Goal: Transaction & Acquisition: Purchase product/service

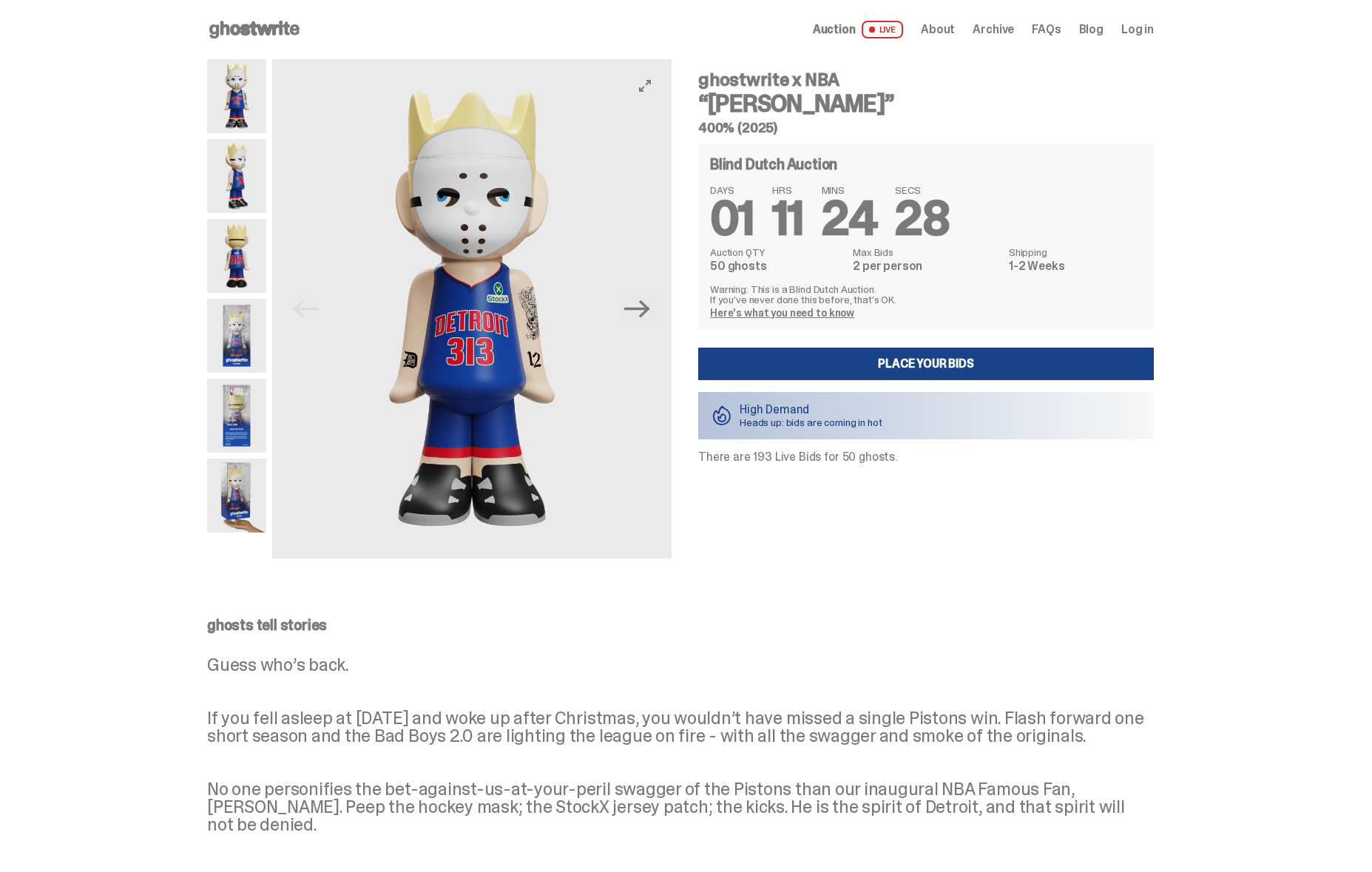
click at [781, 315] on link "Here's what you need to know" at bounding box center [781, 312] width 144 height 14
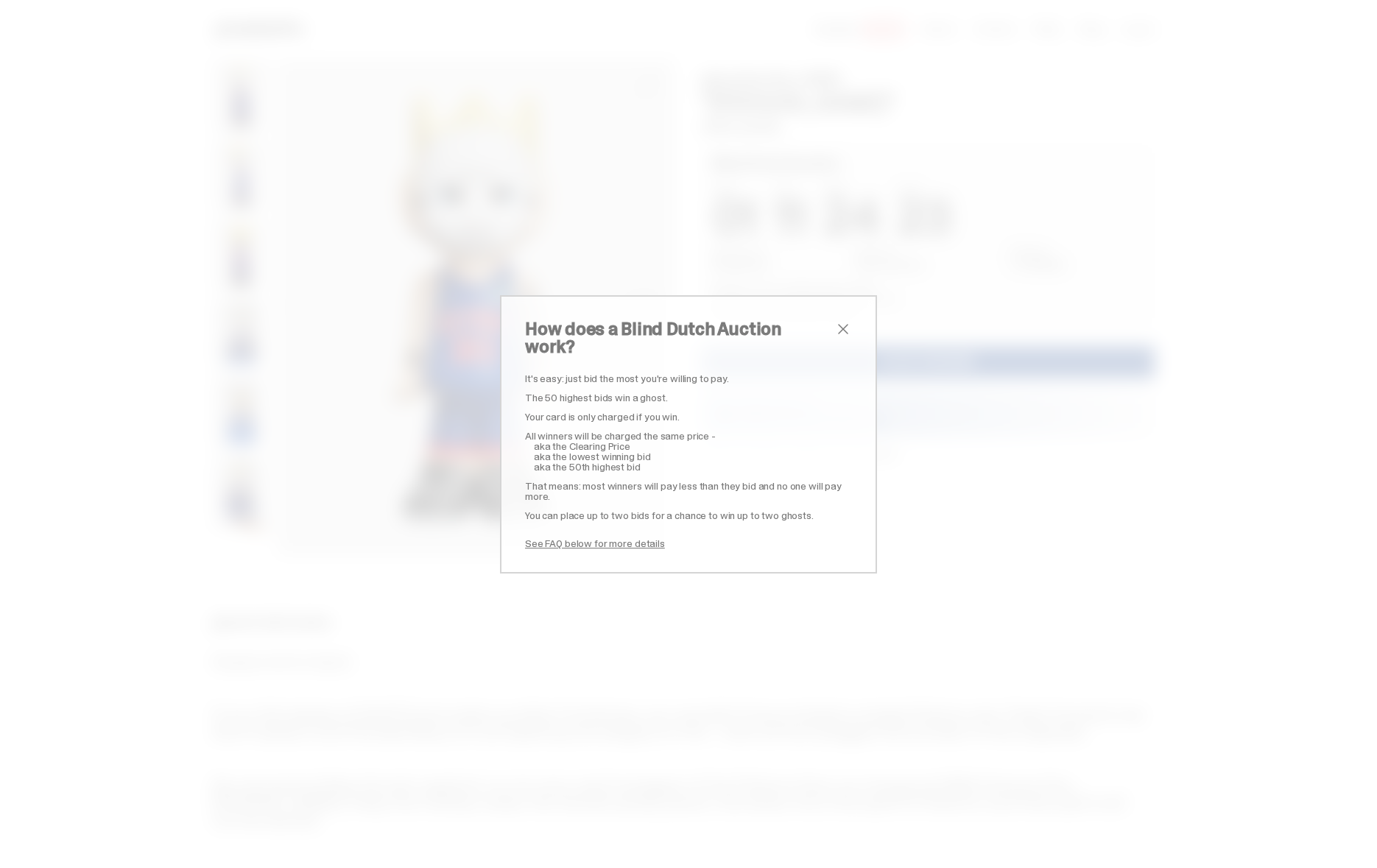
click at [835, 333] on span "close" at bounding box center [843, 329] width 18 height 18
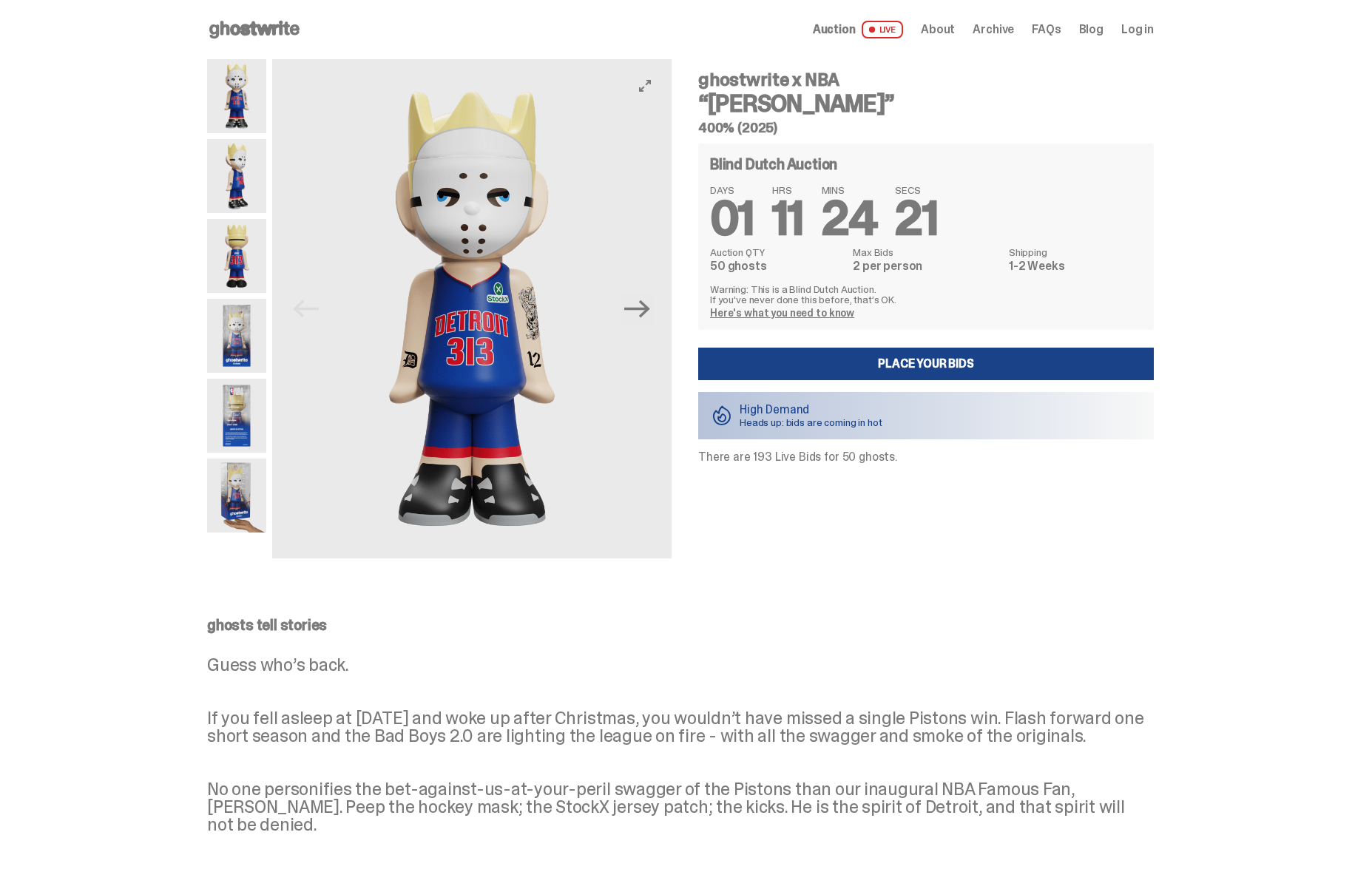
click at [260, 183] on img at bounding box center [237, 176] width 60 height 74
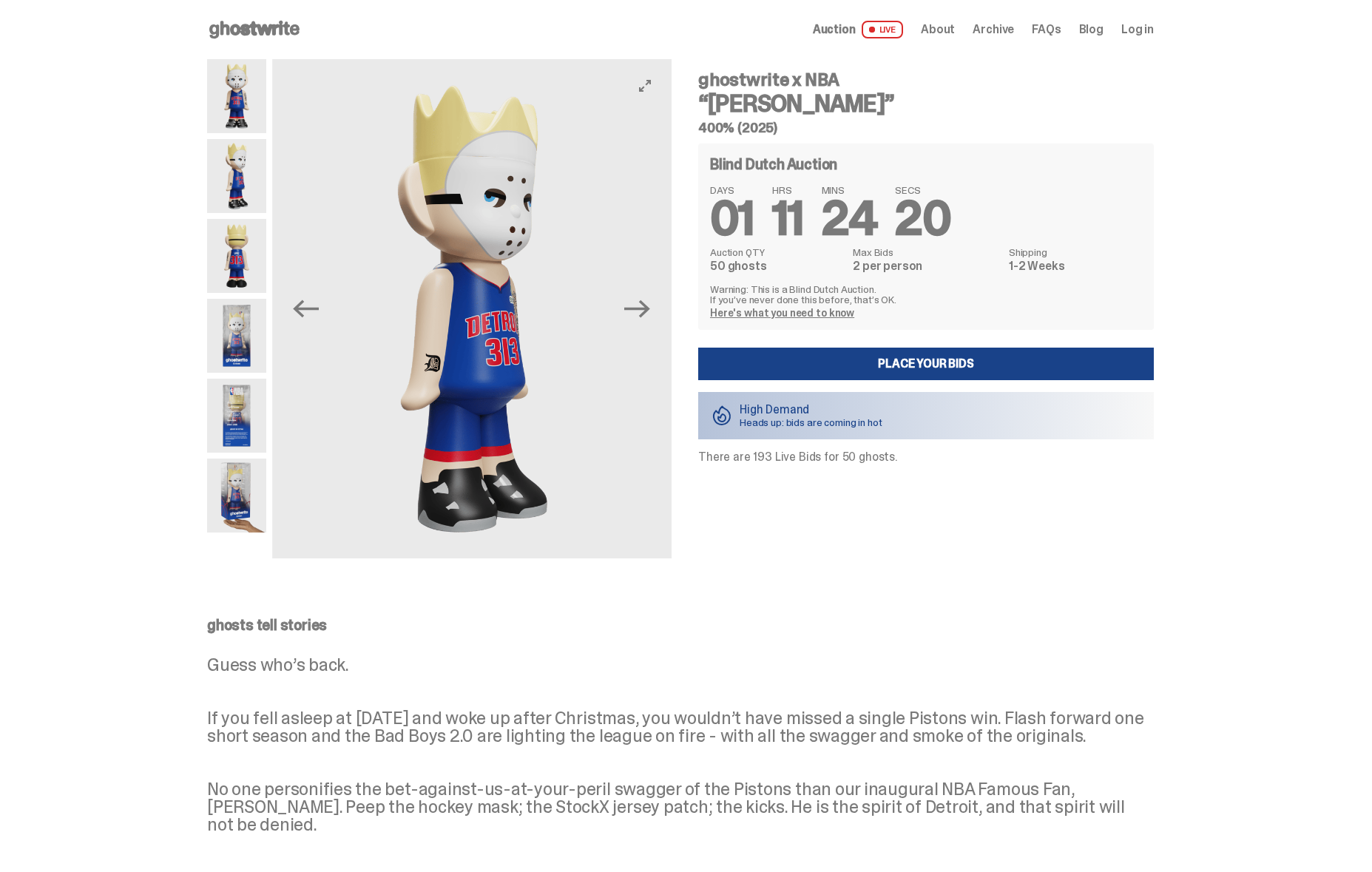
click at [245, 235] on img at bounding box center [237, 256] width 60 height 74
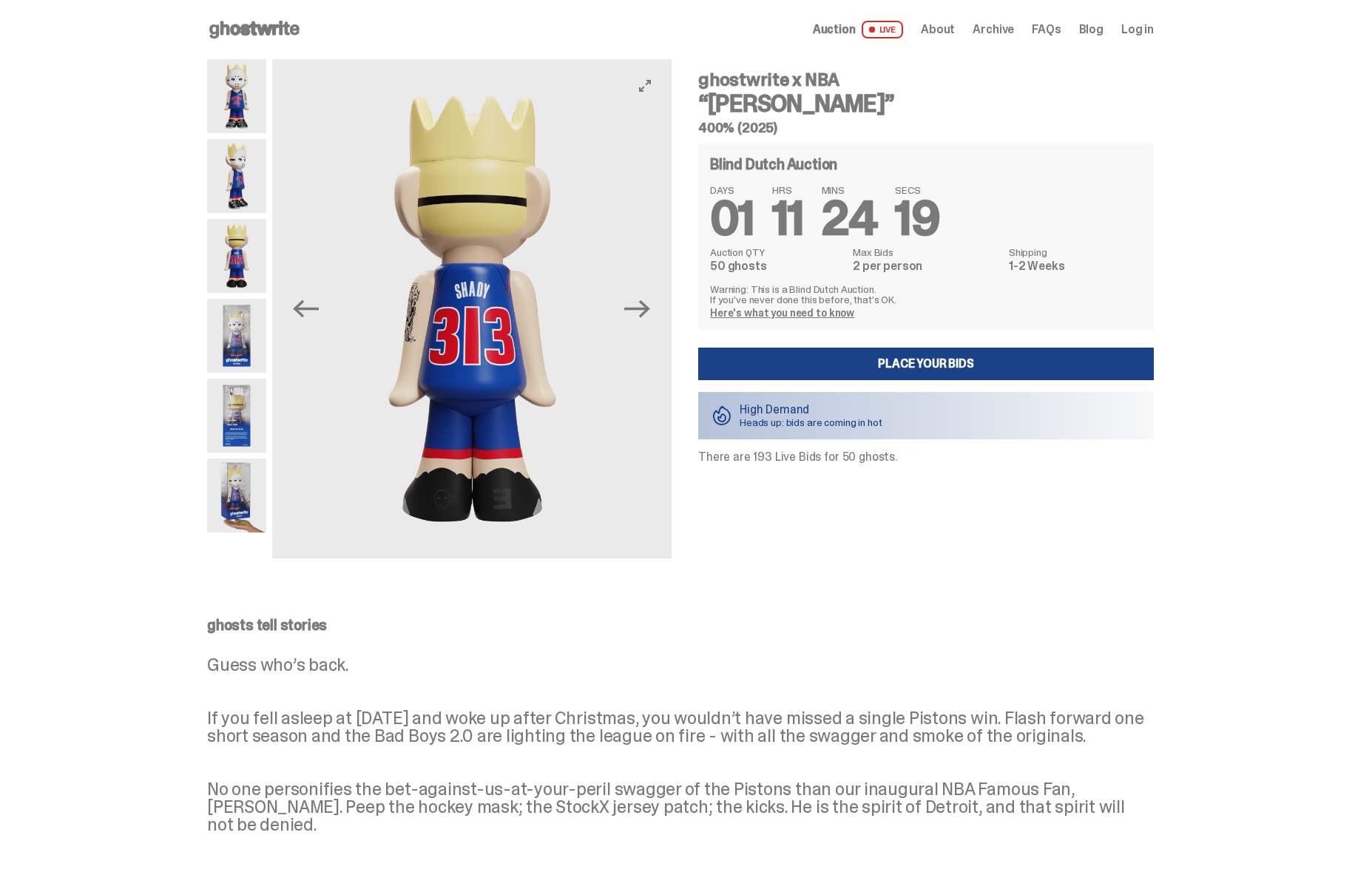
click at [241, 290] on img at bounding box center [237, 256] width 60 height 74
click at [233, 356] on img at bounding box center [237, 335] width 60 height 74
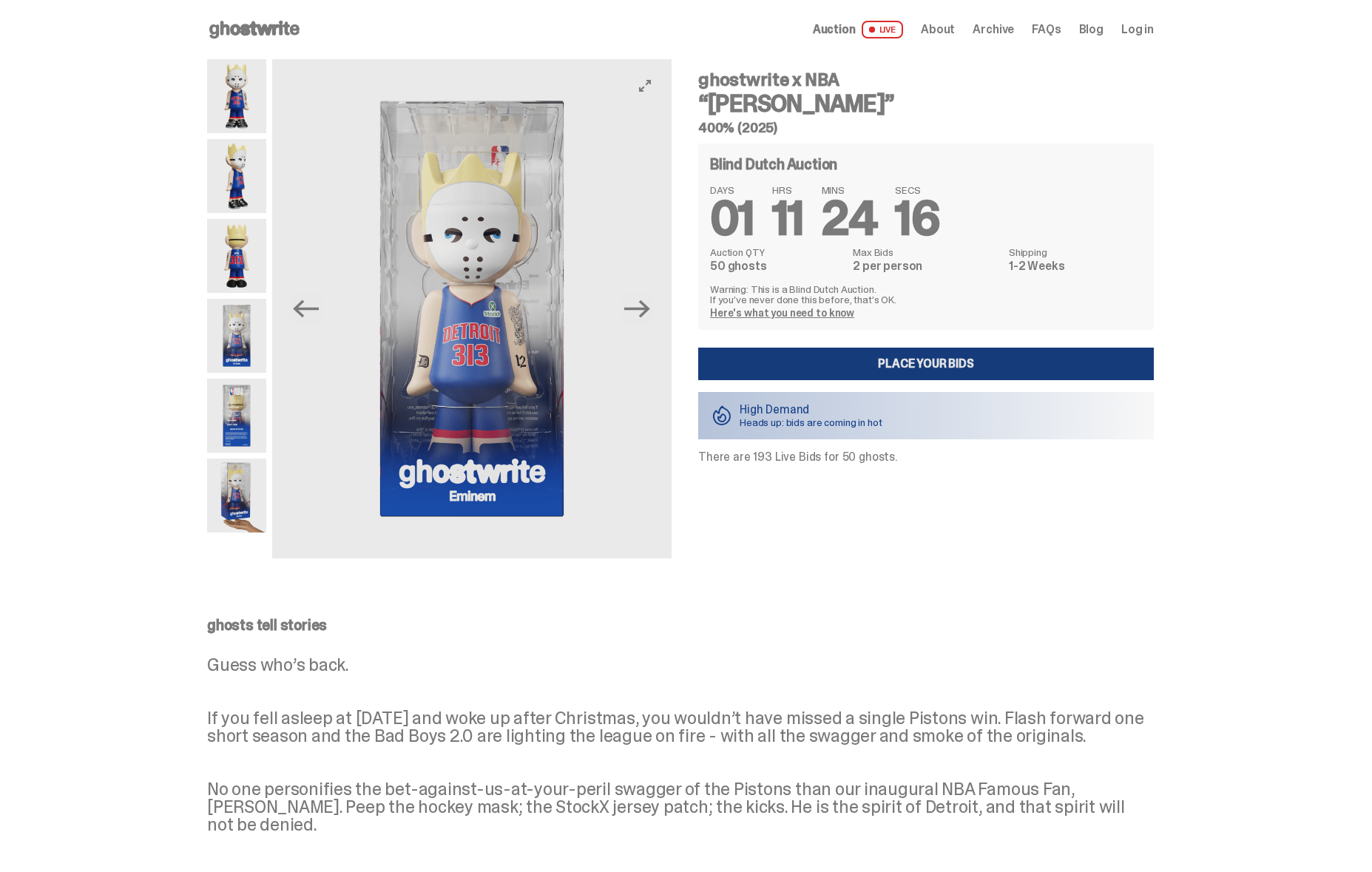
click at [822, 371] on link "Place your Bids" at bounding box center [926, 364] width 455 height 32
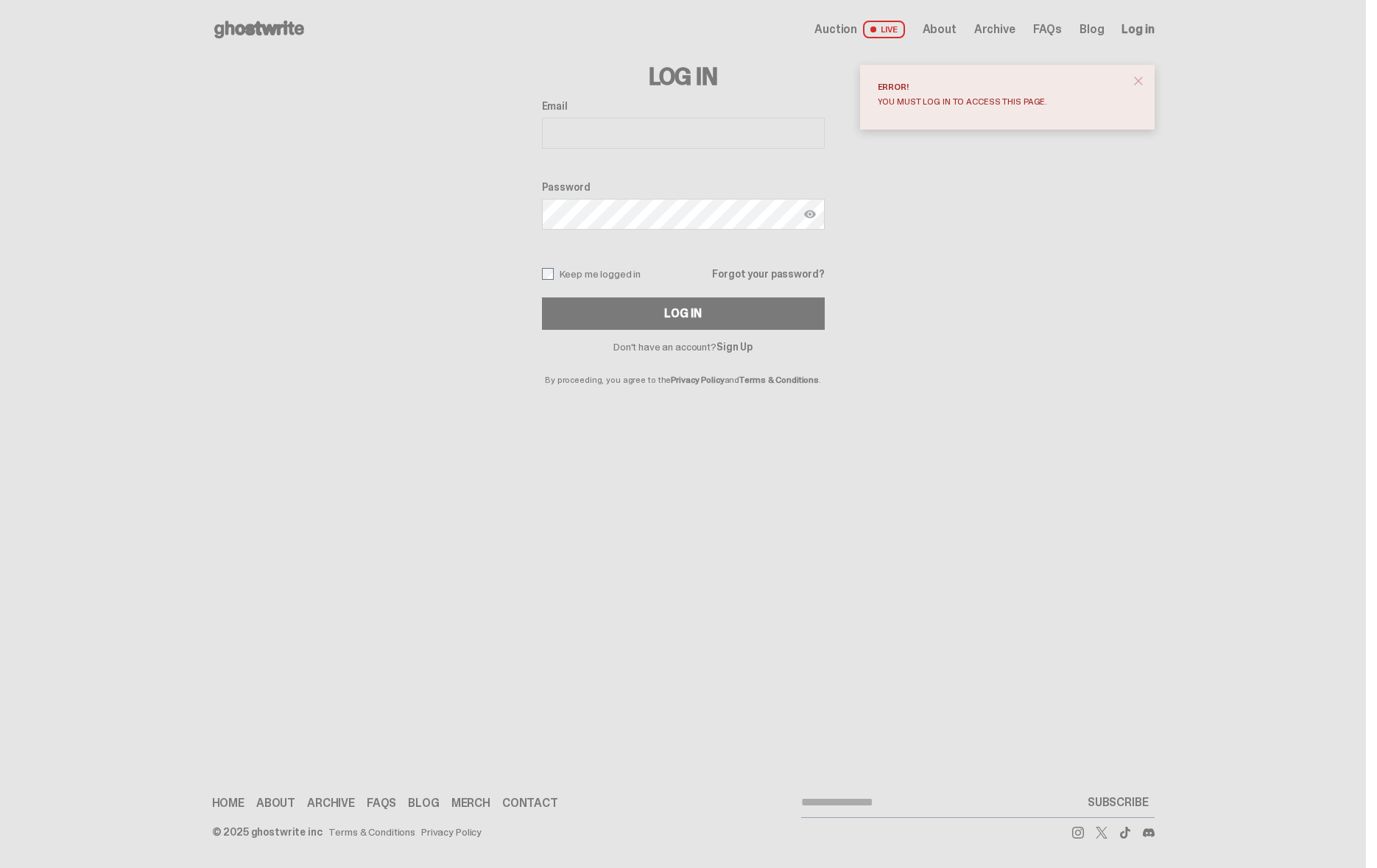
click at [600, 136] on input "Email" at bounding box center [682, 133] width 283 height 31
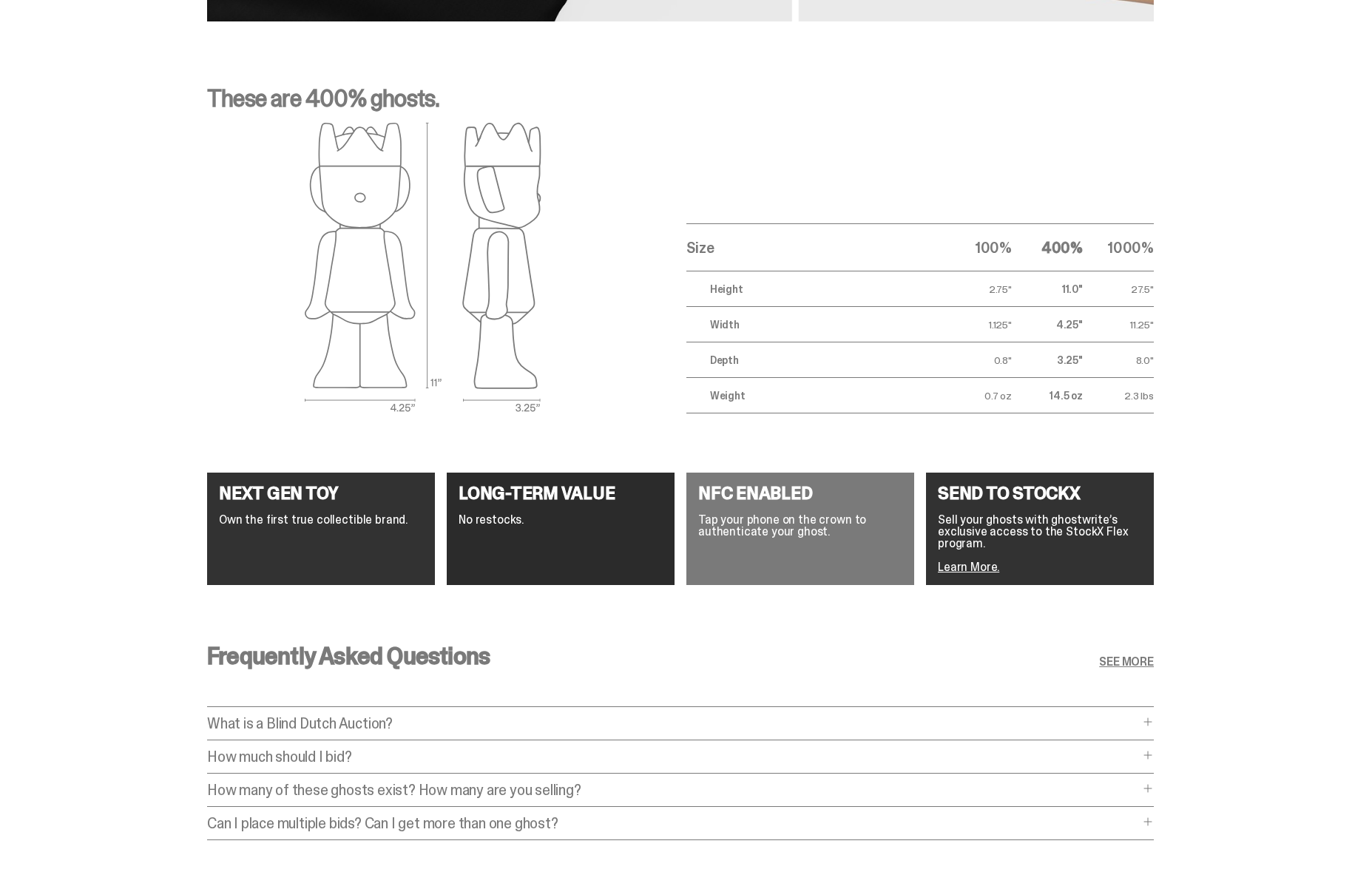
scroll to position [2566, 0]
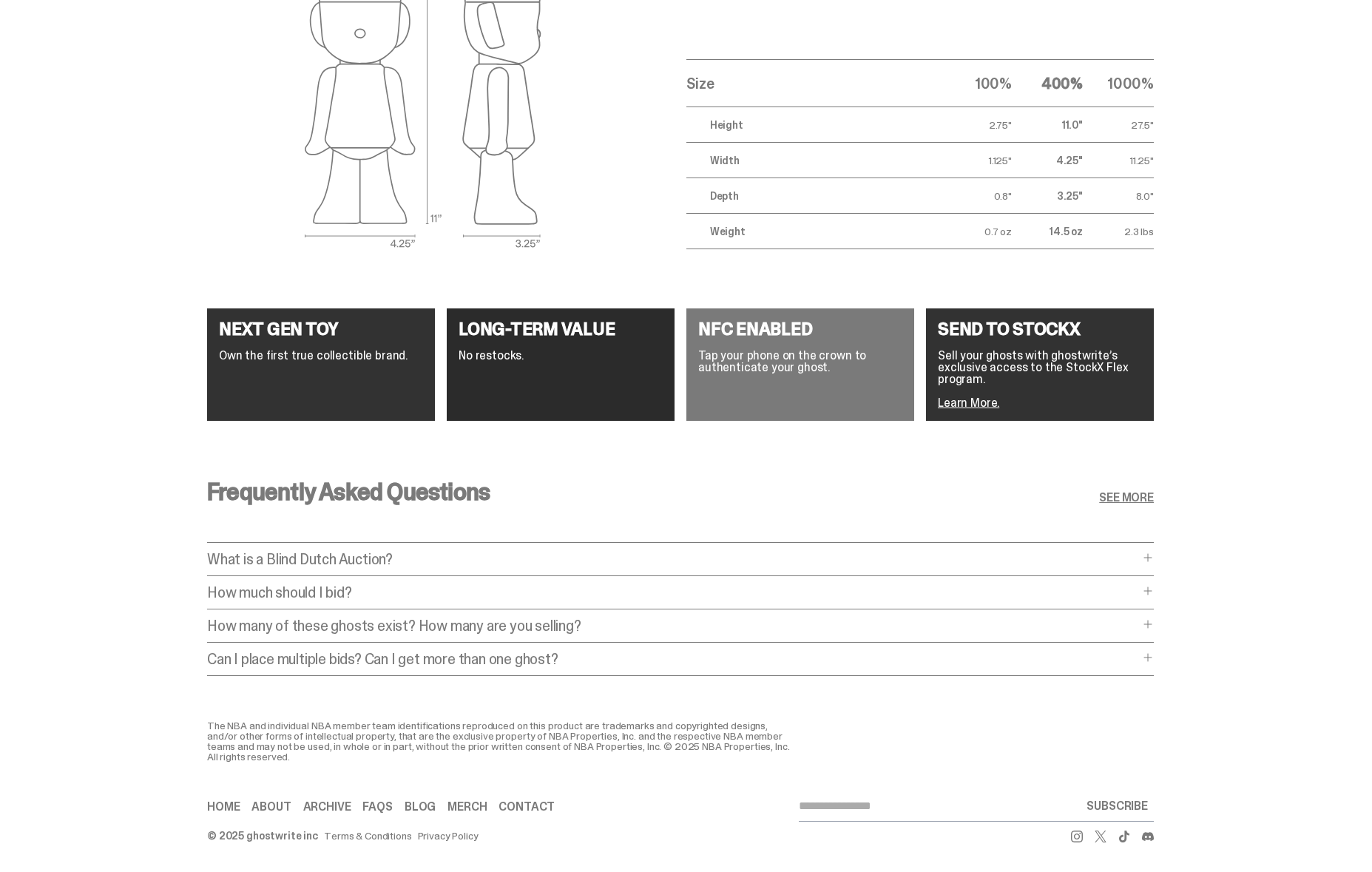
click at [241, 585] on p "How much should I bid?" at bounding box center [673, 592] width 932 height 14
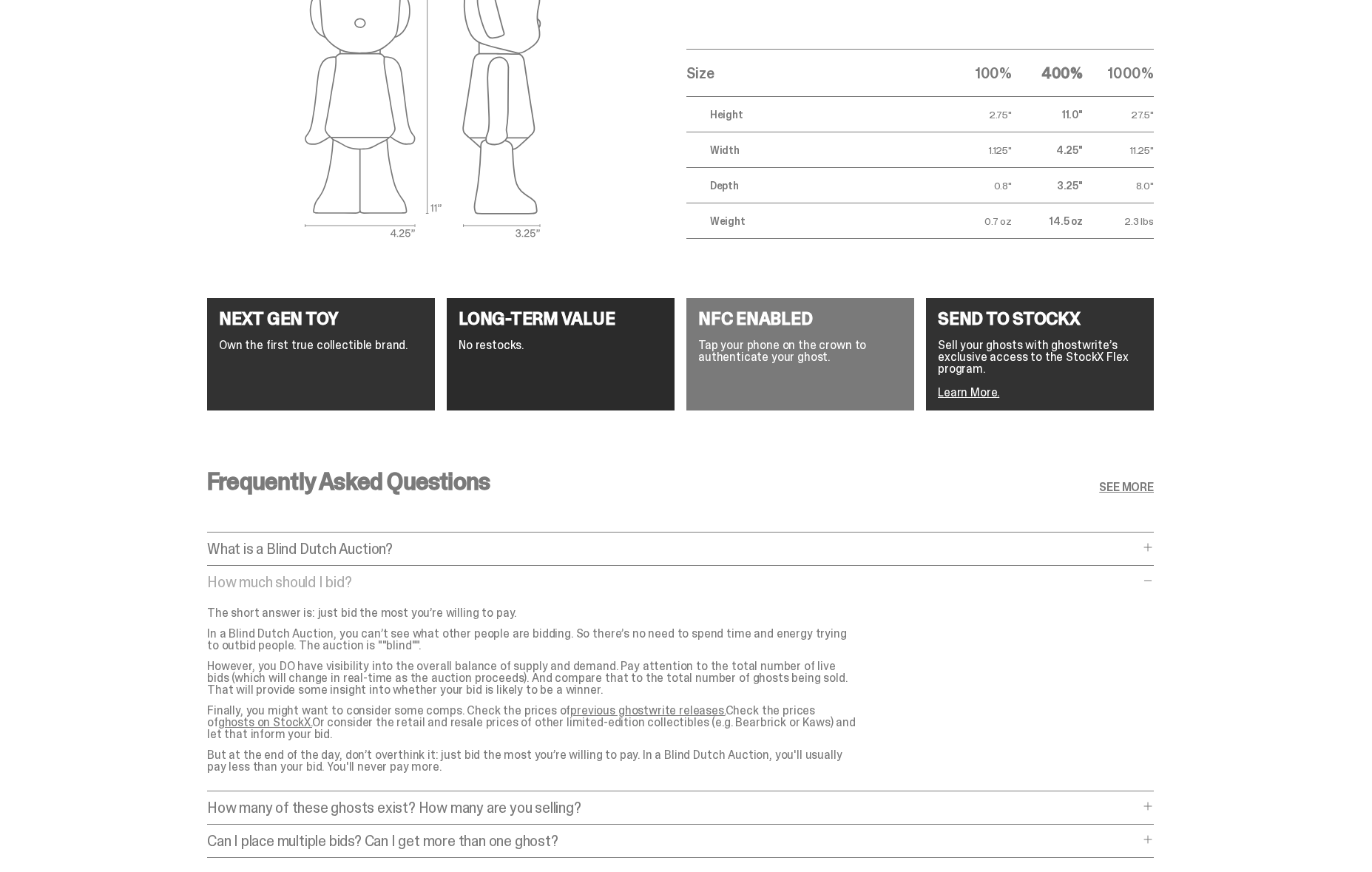
click at [241, 580] on p "How much should I bid?" at bounding box center [673, 582] width 932 height 14
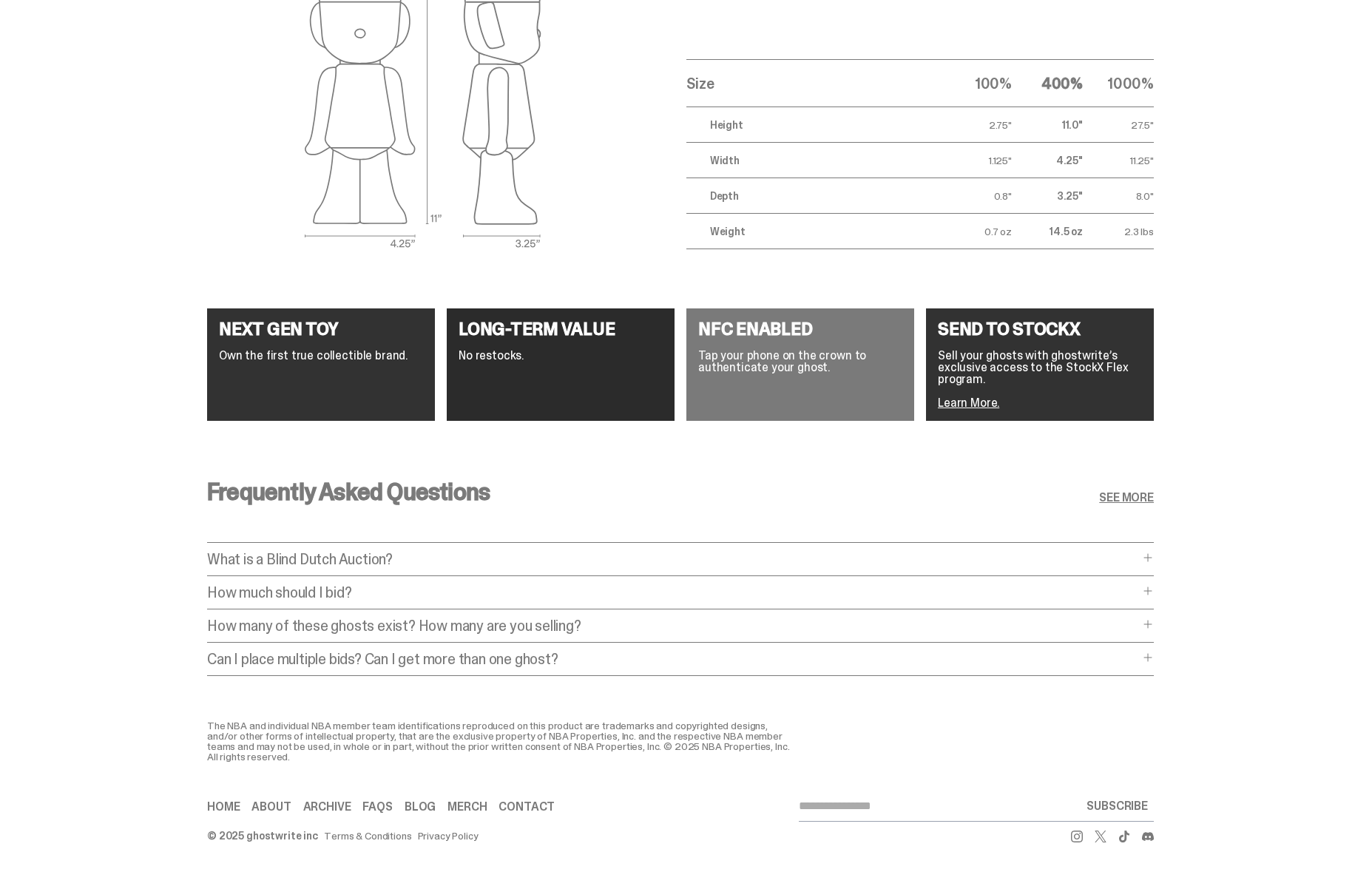
click at [242, 618] on p "How many of these ghosts exist? How many are you selling?" at bounding box center [673, 625] width 932 height 14
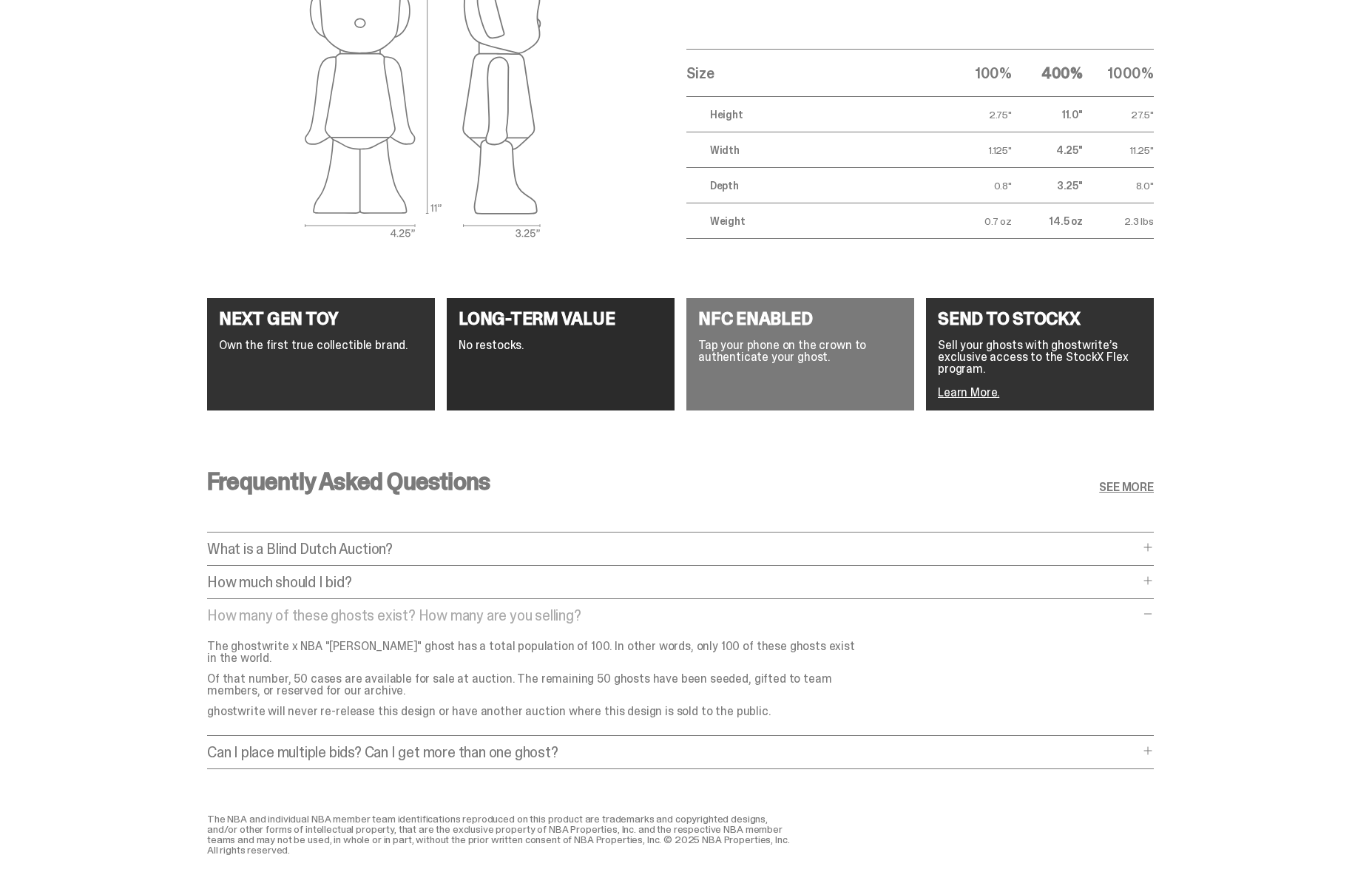
click at [242, 603] on div "Frequently Asked Questions SEE MORE What is a Blind Dutch Auction? What is a Bl…" at bounding box center [680, 623] width 946 height 379
click at [246, 608] on p "How many of these ghosts exist? How many are you selling?" at bounding box center [673, 615] width 932 height 14
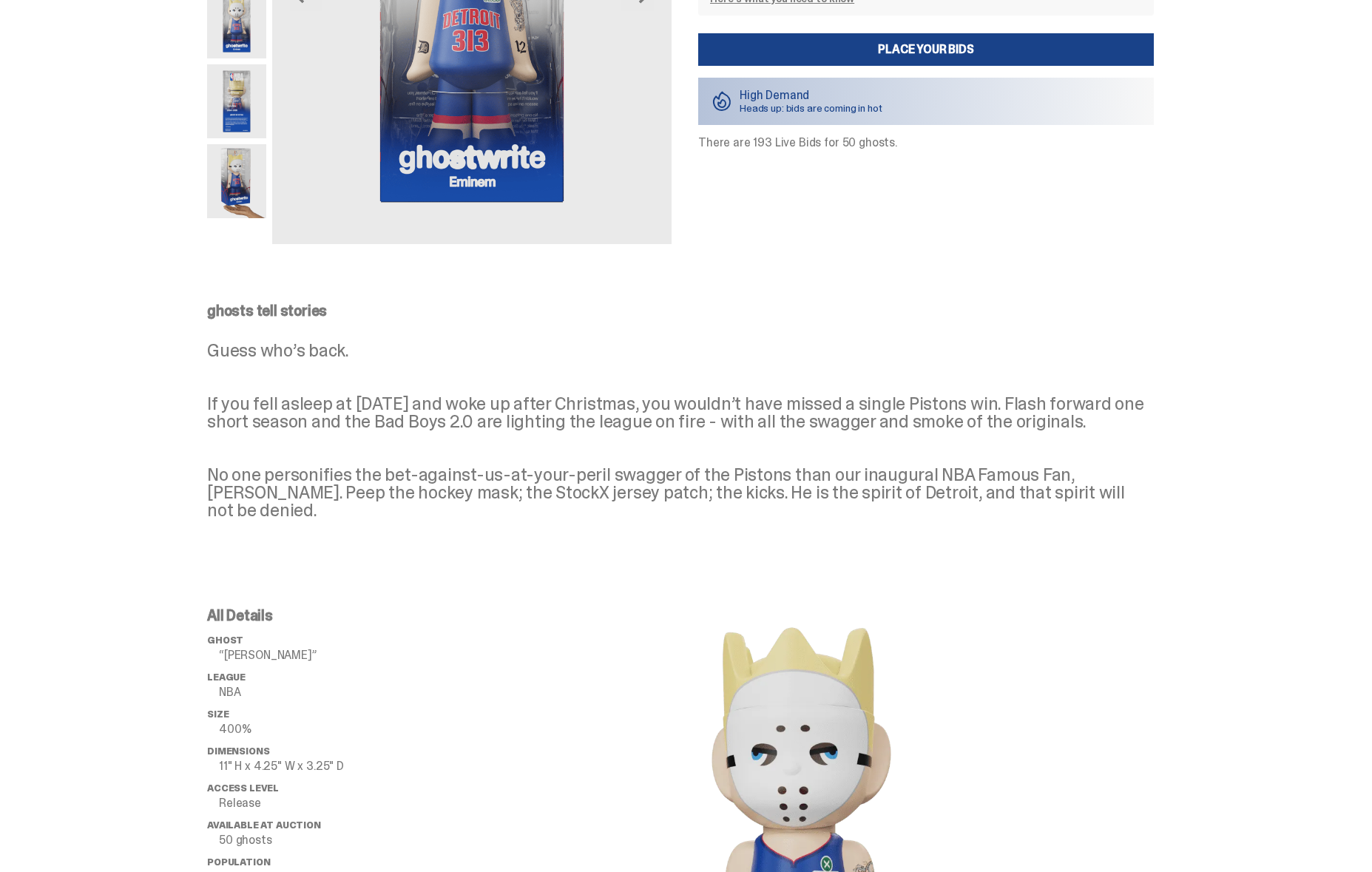
scroll to position [0, 0]
